Goal: Information Seeking & Learning: Learn about a topic

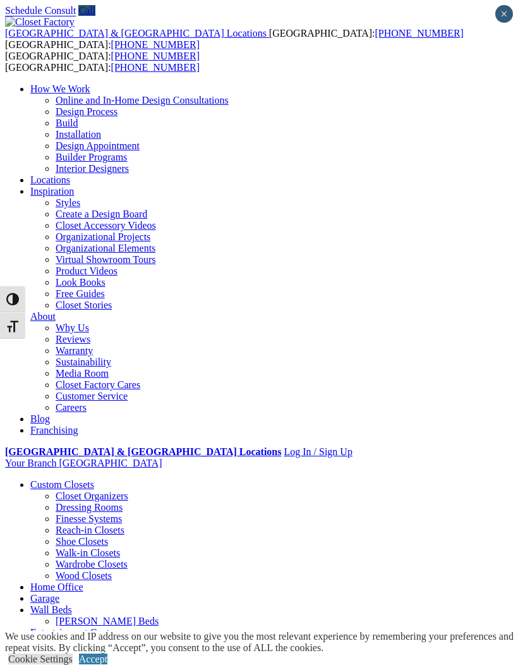
click at [107, 653] on link "Accept" at bounding box center [93, 658] width 28 height 11
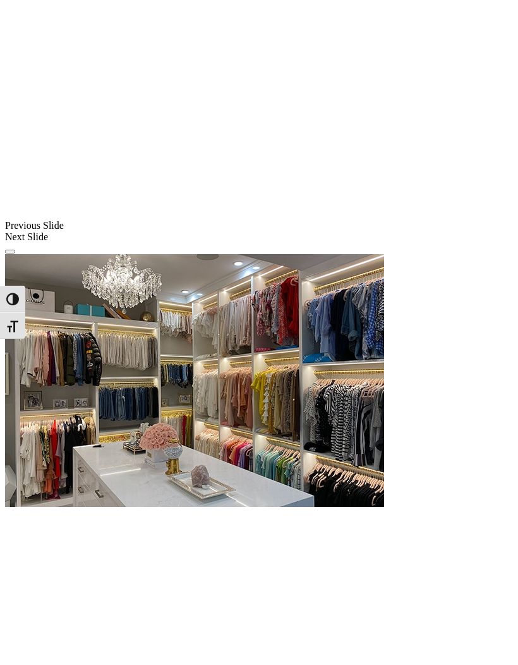
scroll to position [1012, 0]
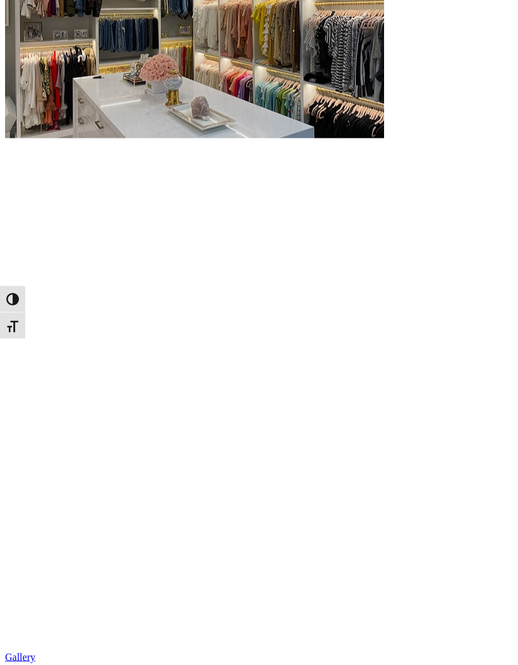
scroll to position [1634, 0]
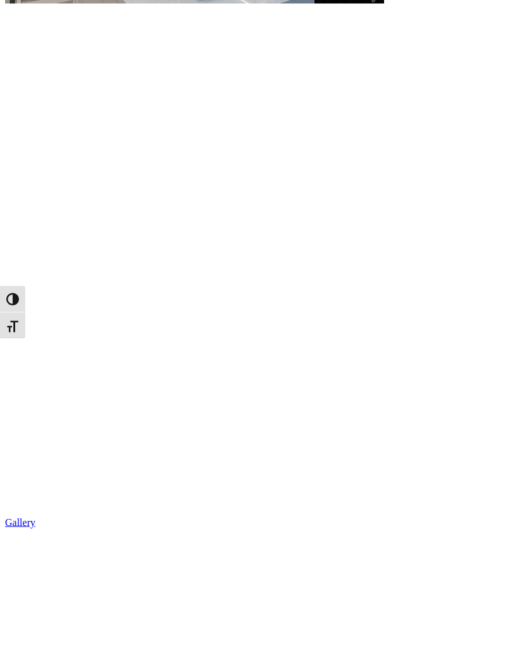
scroll to position [1765, 0]
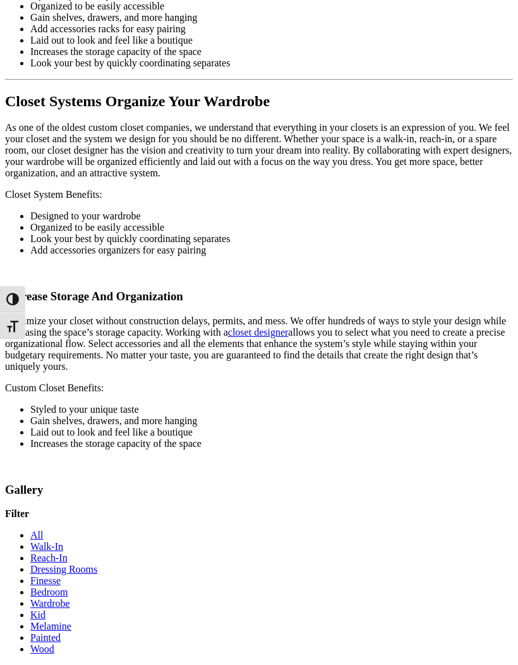
scroll to position [3514, 0]
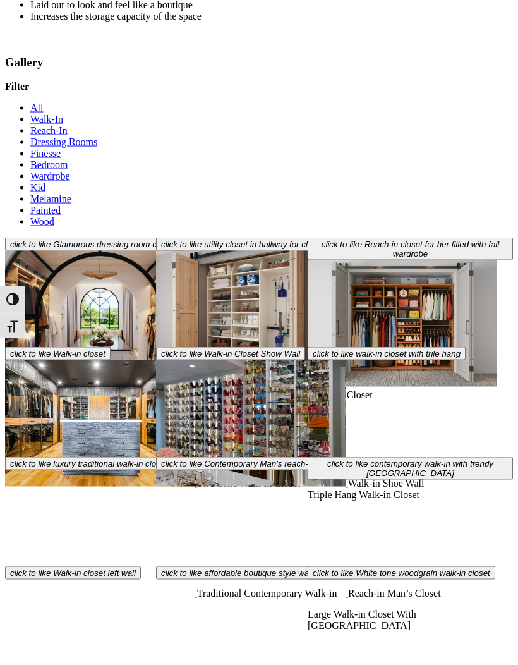
scroll to position [3946, 0]
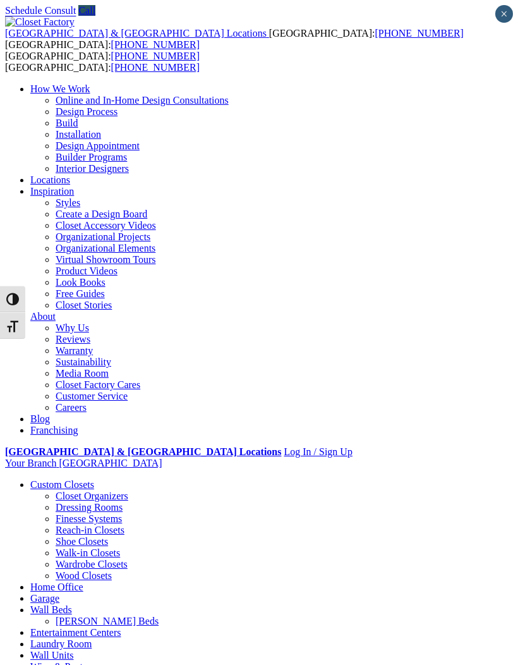
scroll to position [3843, 0]
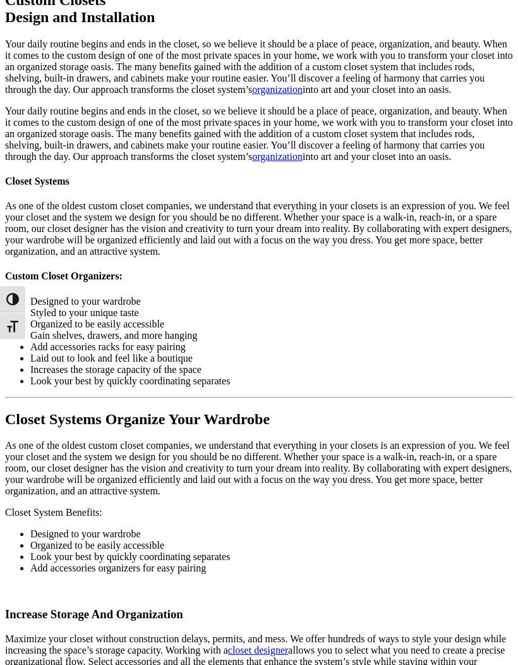
scroll to position [3197, 0]
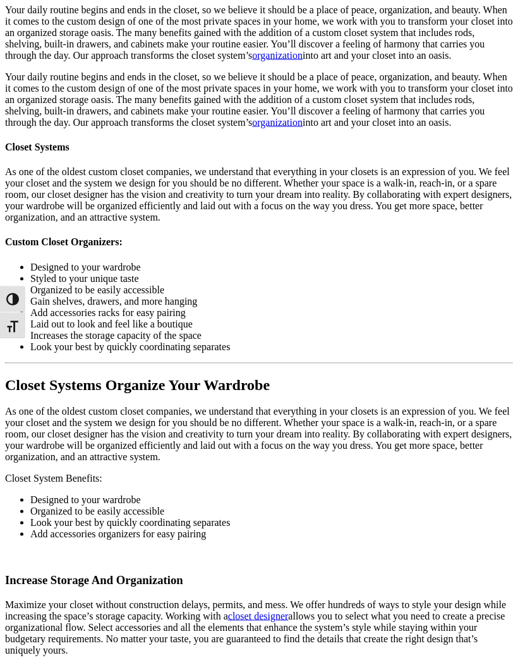
scroll to position [3234, 0]
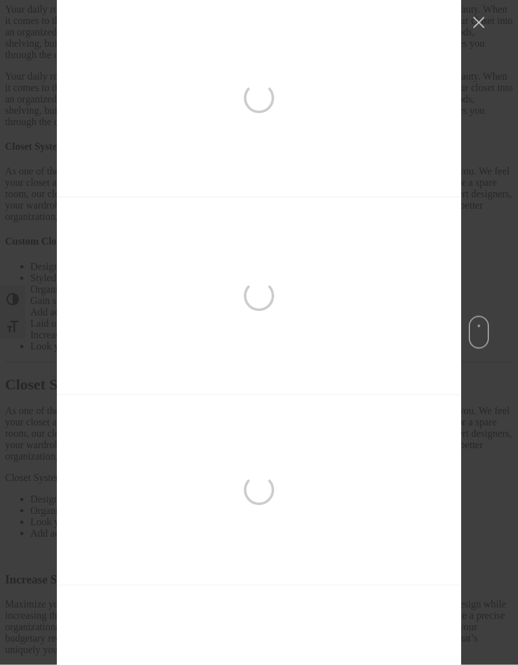
scroll to position [3093, 0]
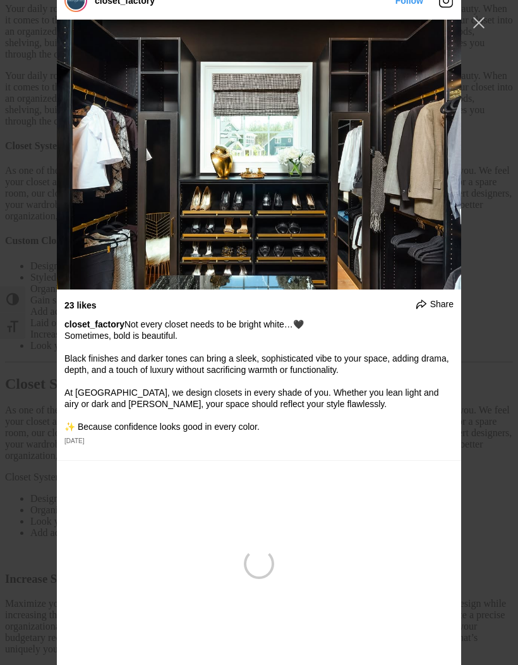
click at [474, 25] on button "Close Instagram Feed Popup" at bounding box center [479, 23] width 20 height 20
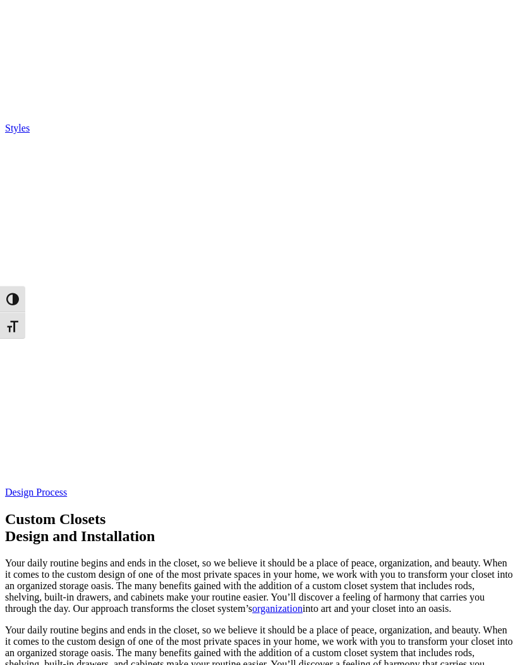
scroll to position [2680, 0]
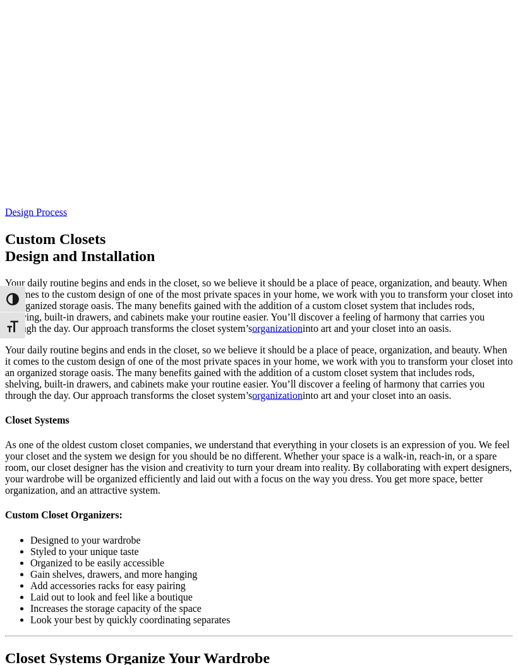
scroll to position [2961, 0]
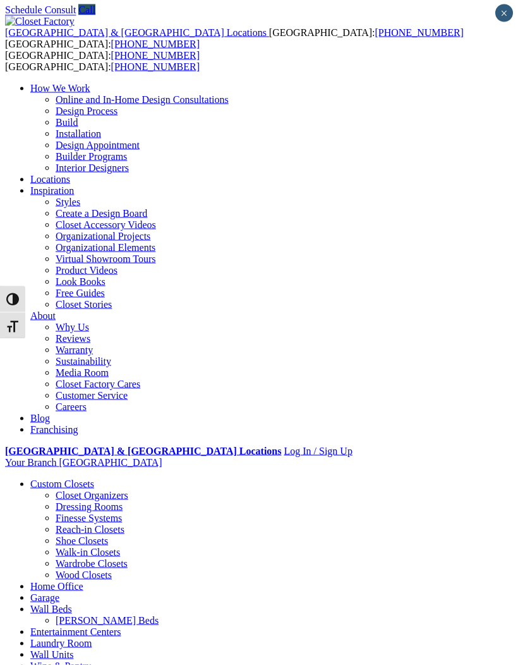
scroll to position [0, 0]
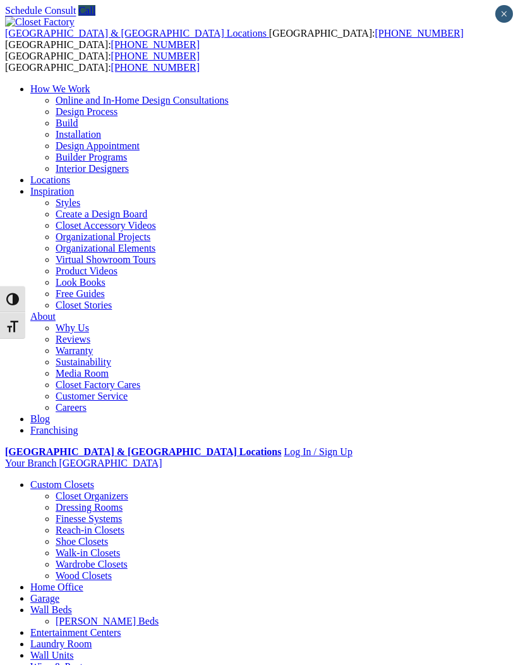
click at [0, 0] on div at bounding box center [0, 0] width 0 height 0
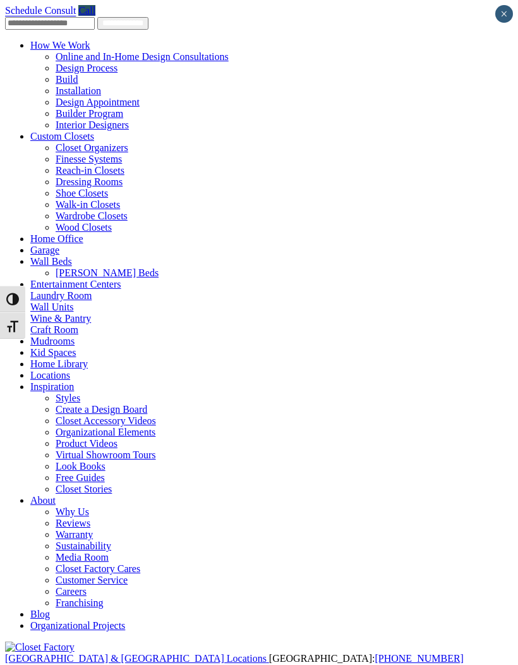
click at [94, 131] on link "Custom Closets" at bounding box center [62, 136] width 64 height 11
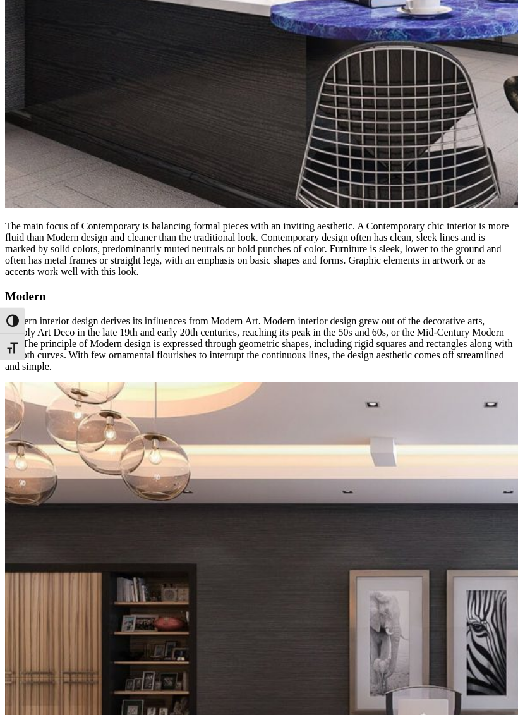
scroll to position [1675, 0]
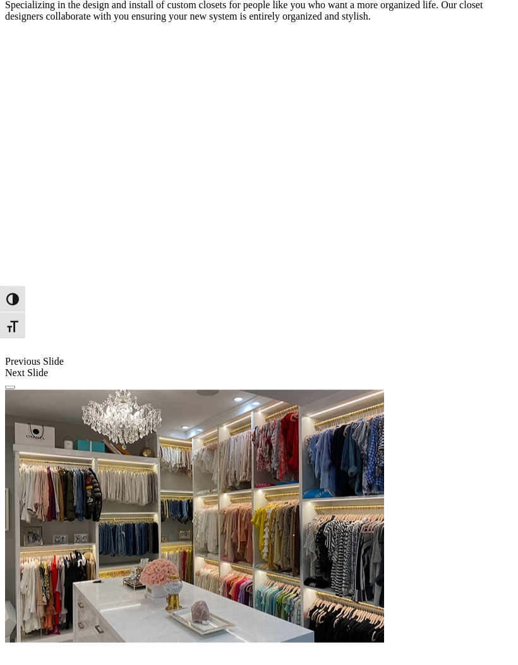
scroll to position [876, 0]
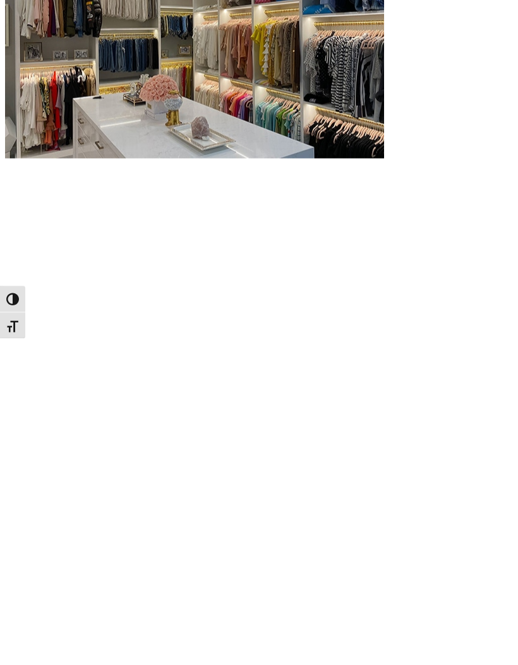
scroll to position [1360, 0]
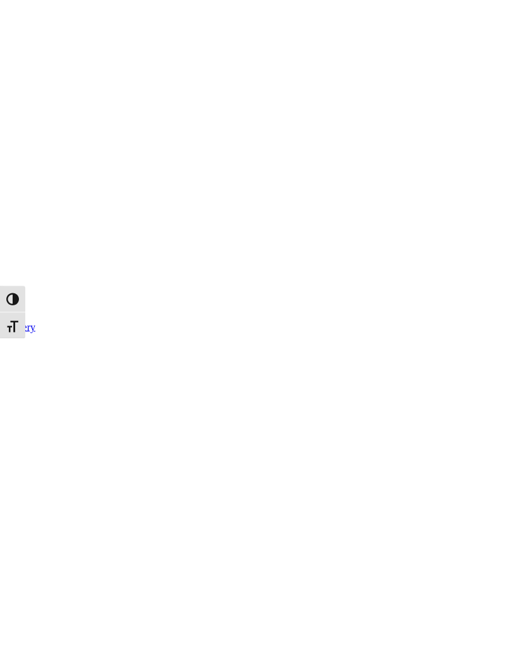
scroll to position [1710, 0]
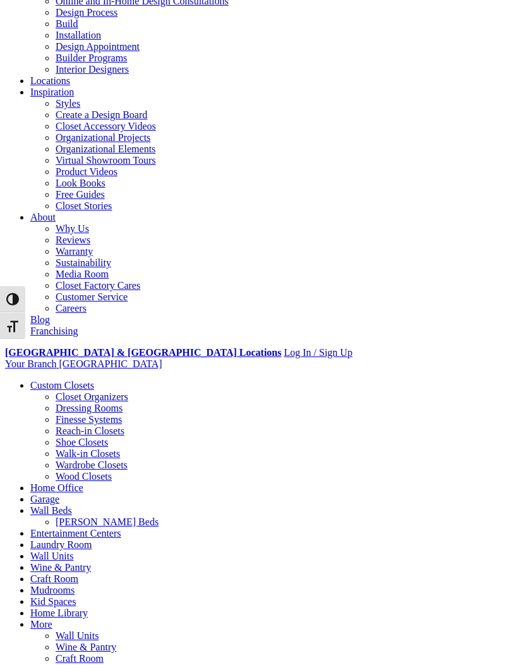
scroll to position [0, 0]
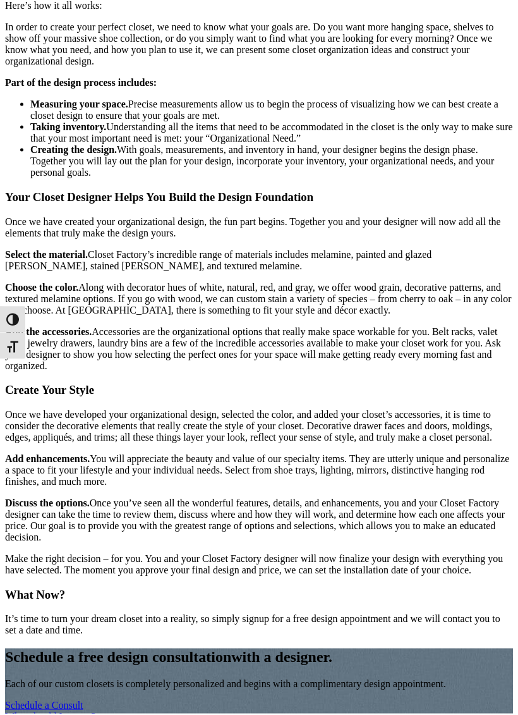
scroll to position [1367, 0]
